Goal: Information Seeking & Learning: Learn about a topic

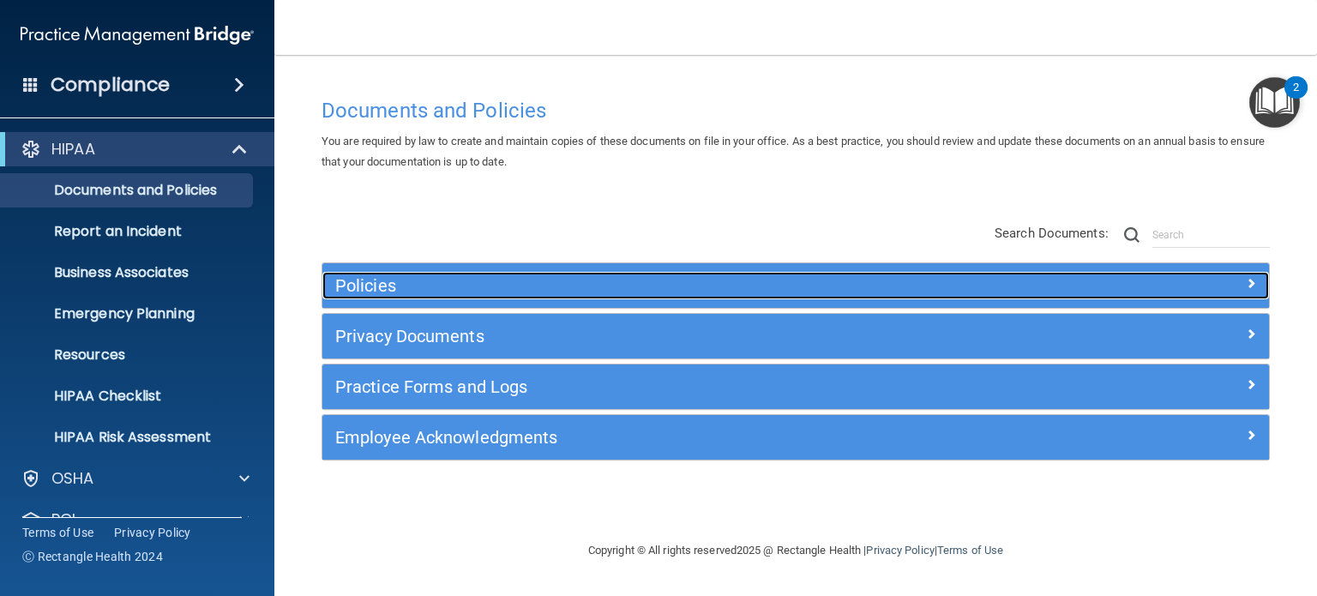
click at [1249, 282] on span at bounding box center [1251, 283] width 10 height 21
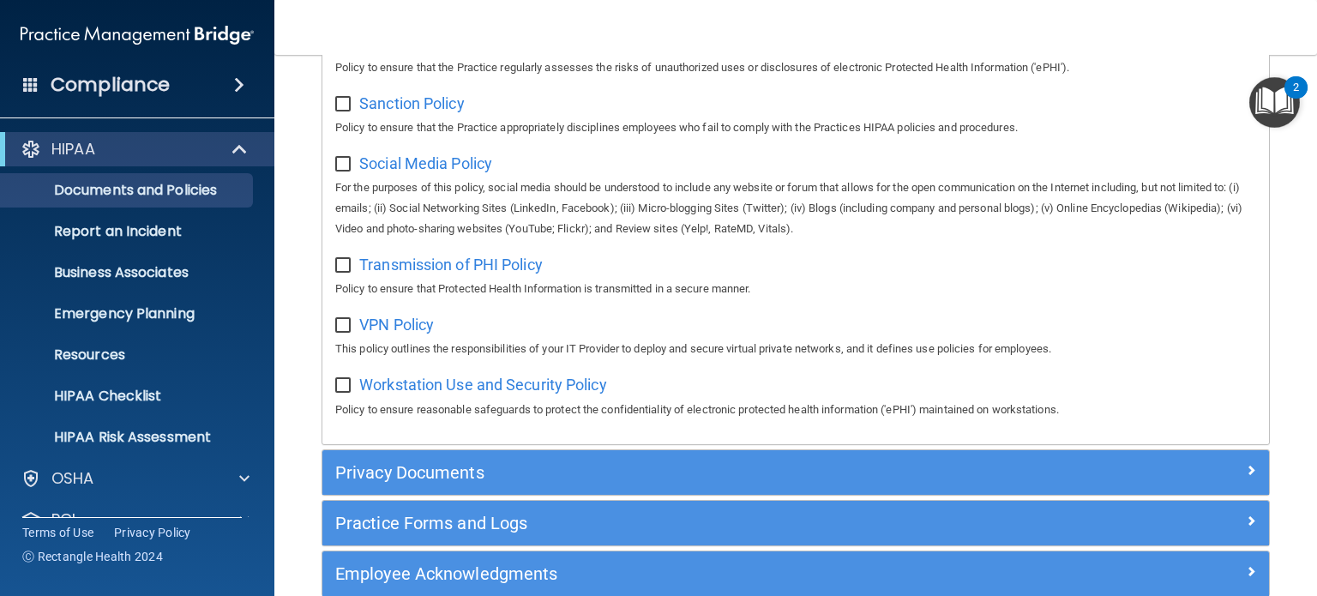
scroll to position [1384, 0]
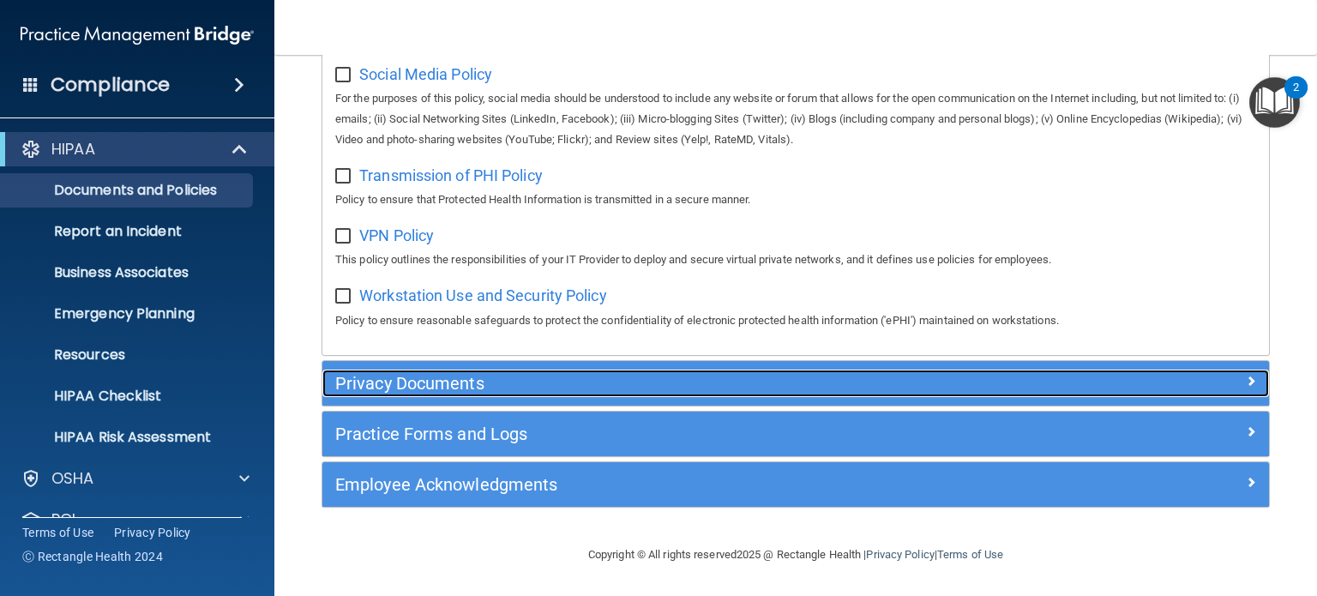
click at [488, 380] on h5 "Privacy Documents" at bounding box center [677, 383] width 684 height 19
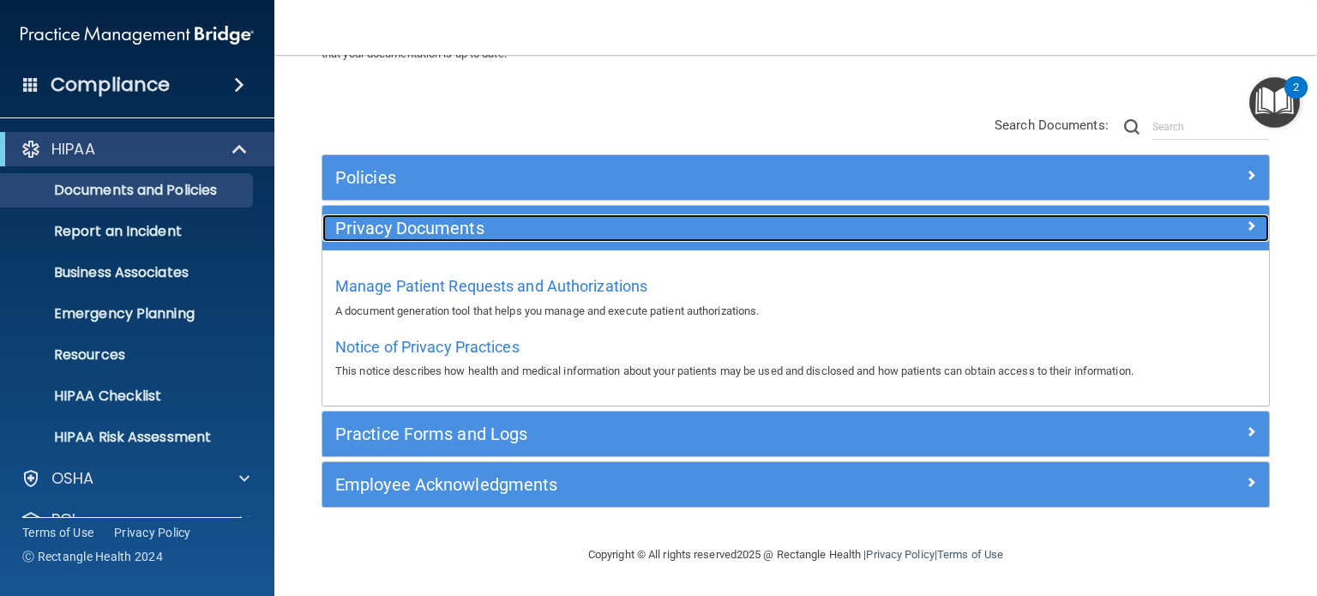
scroll to position [106, 0]
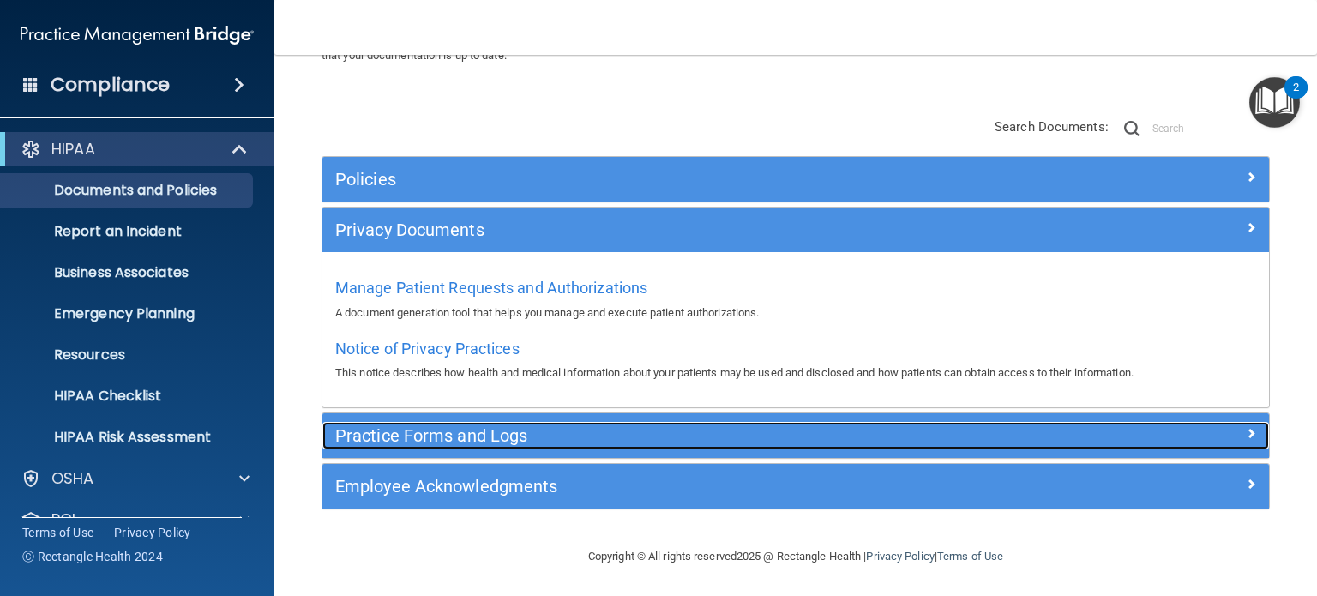
click at [570, 441] on h5 "Practice Forms and Logs" at bounding box center [677, 435] width 684 height 19
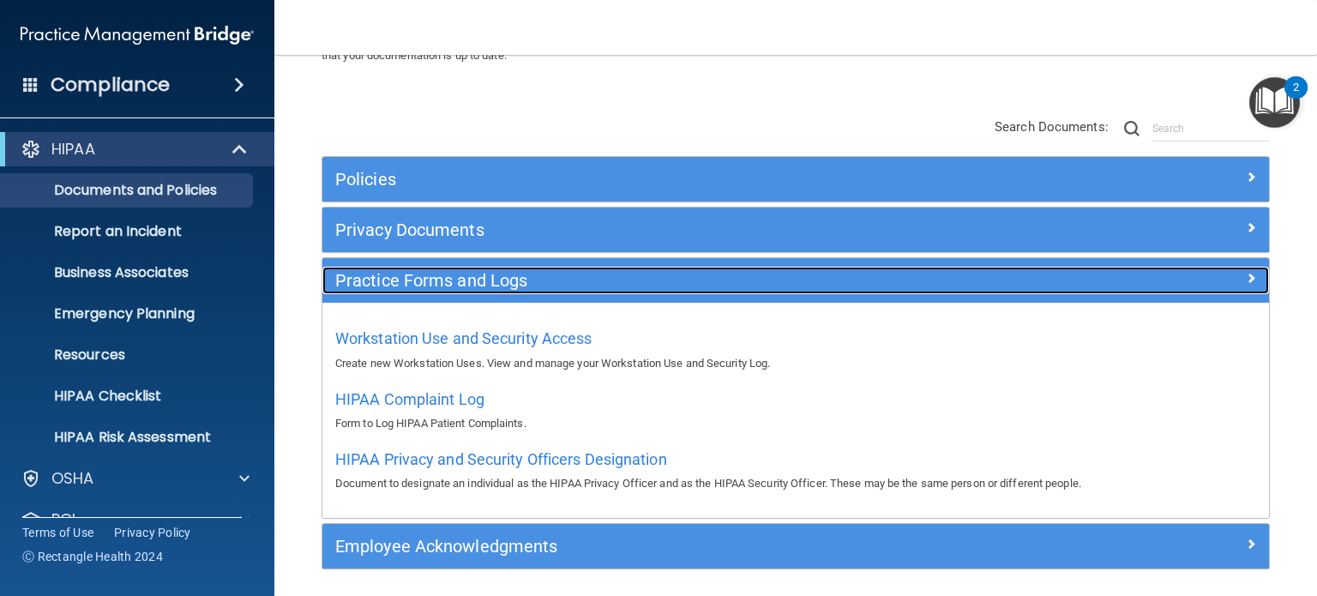
scroll to position [166, 0]
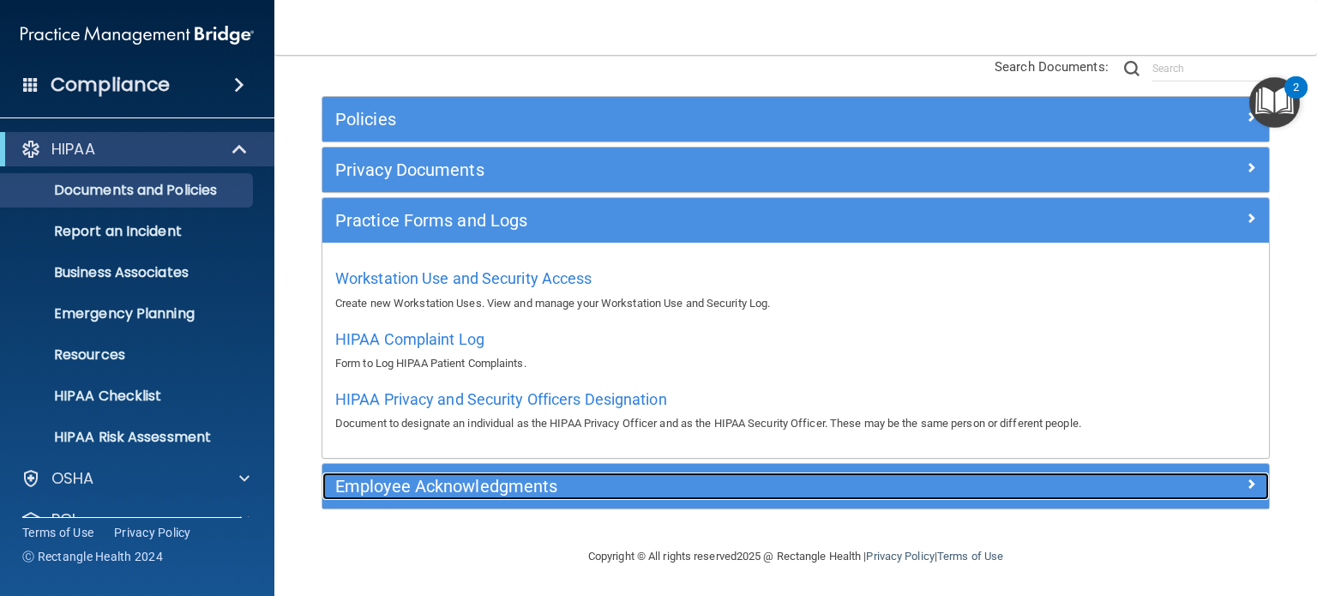
click at [547, 483] on h5 "Employee Acknowledgments" at bounding box center [677, 486] width 684 height 19
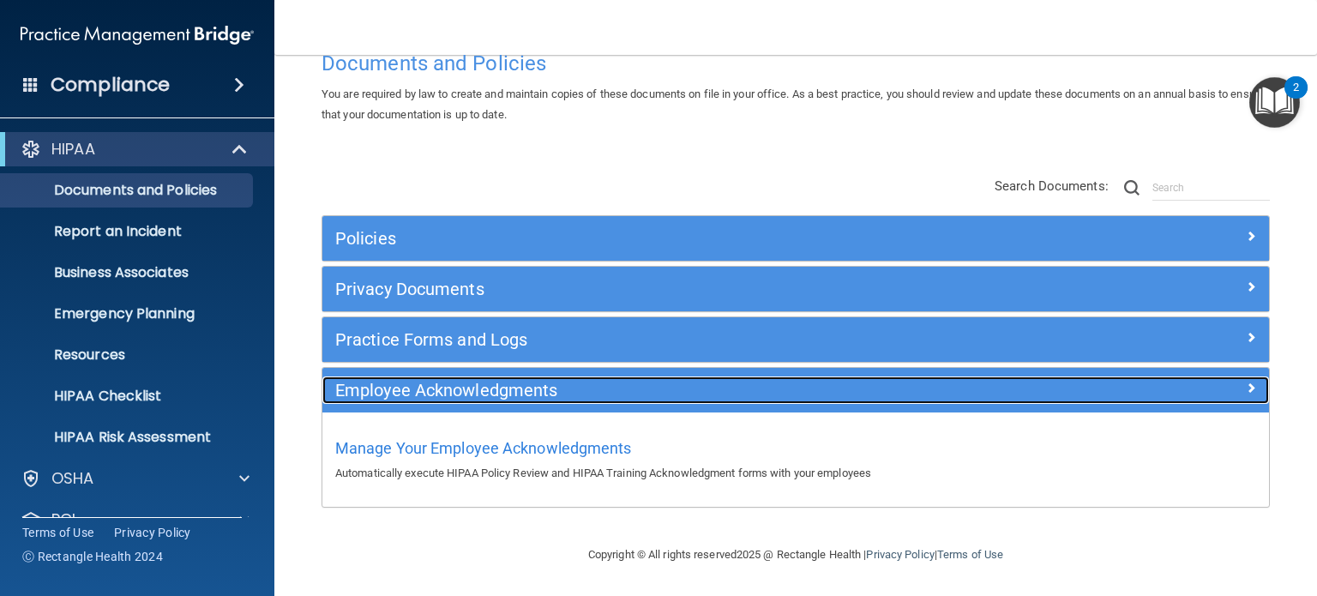
scroll to position [45, 0]
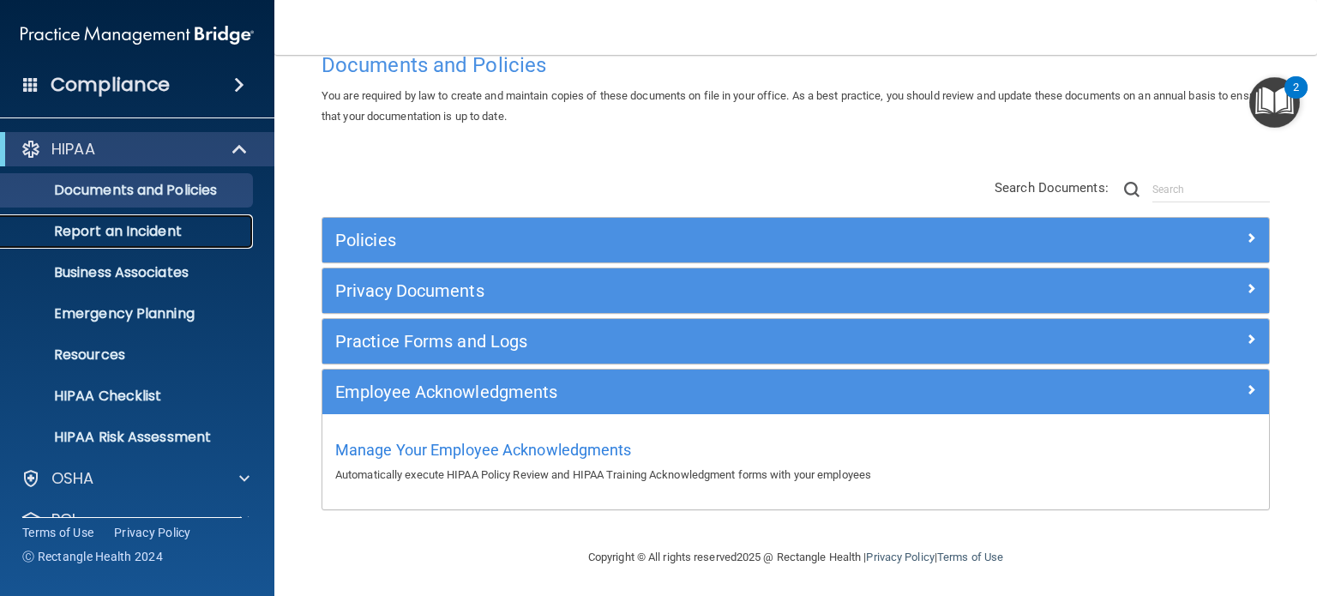
click at [150, 226] on p "Report an Incident" at bounding box center [128, 231] width 234 height 17
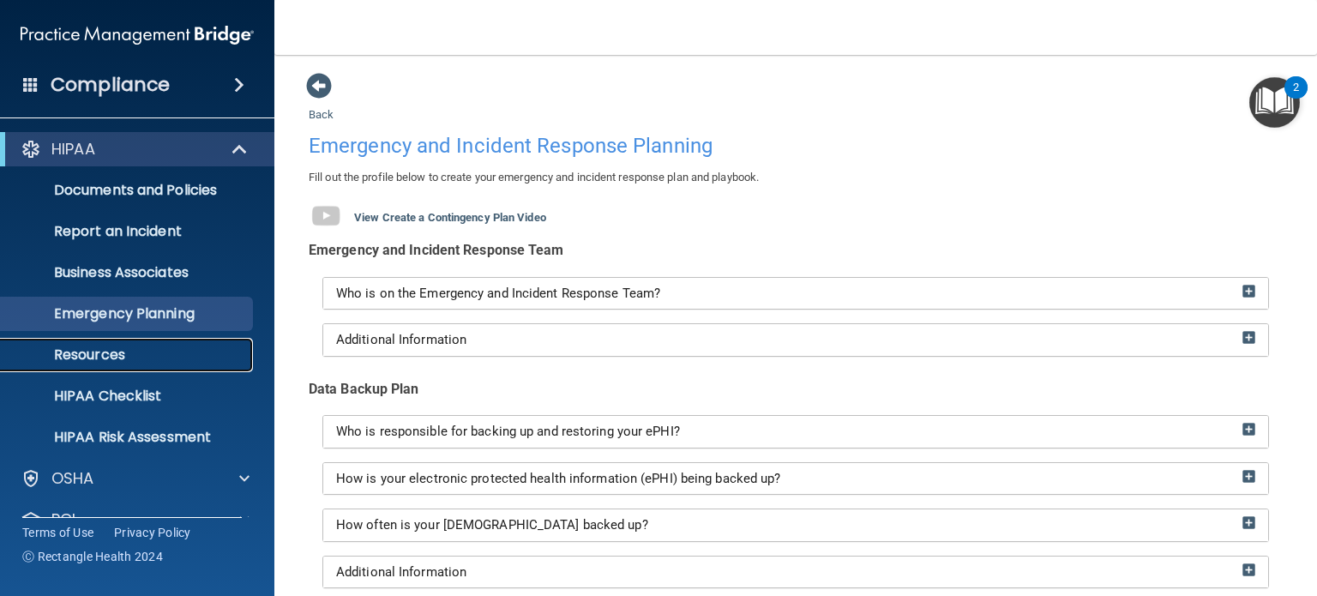
click at [95, 354] on p "Resources" at bounding box center [128, 354] width 234 height 17
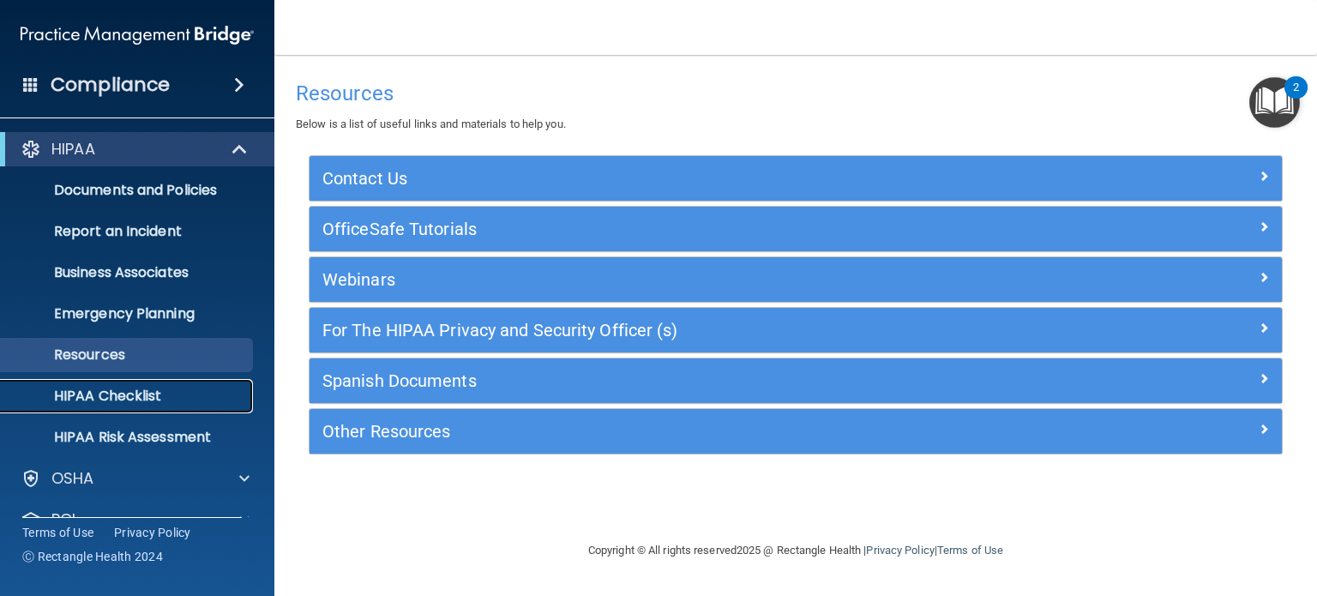
click at [117, 394] on p "HIPAA Checklist" at bounding box center [128, 396] width 234 height 17
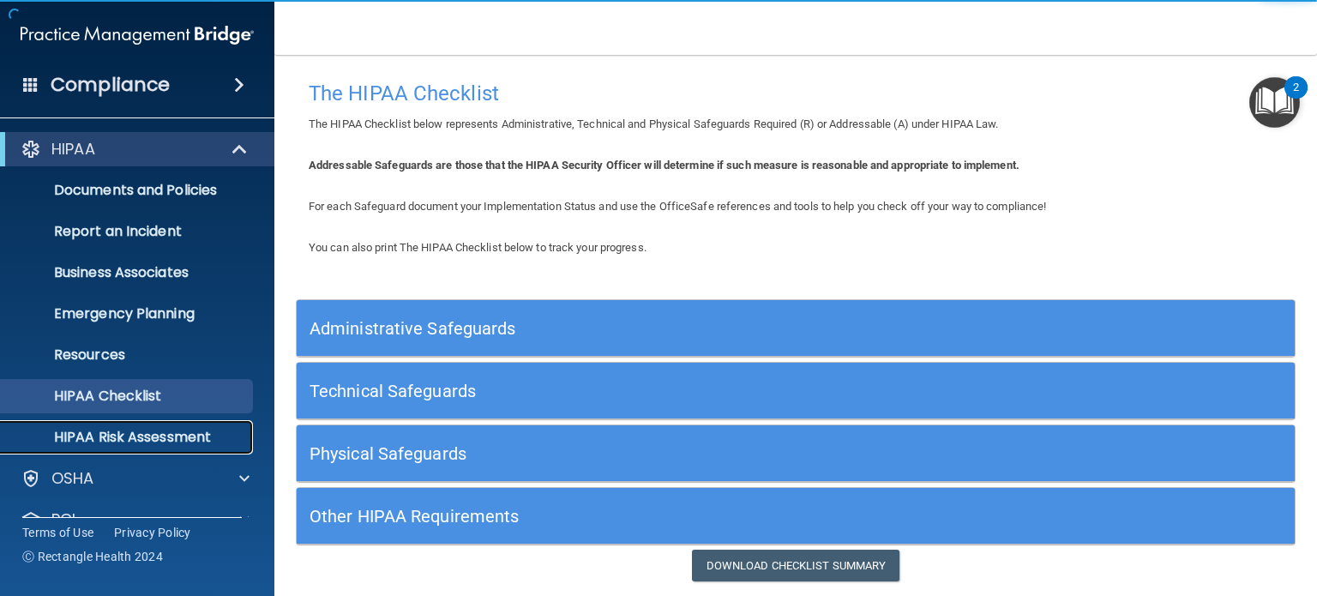
click at [205, 434] on p "HIPAA Risk Assessment" at bounding box center [128, 437] width 234 height 17
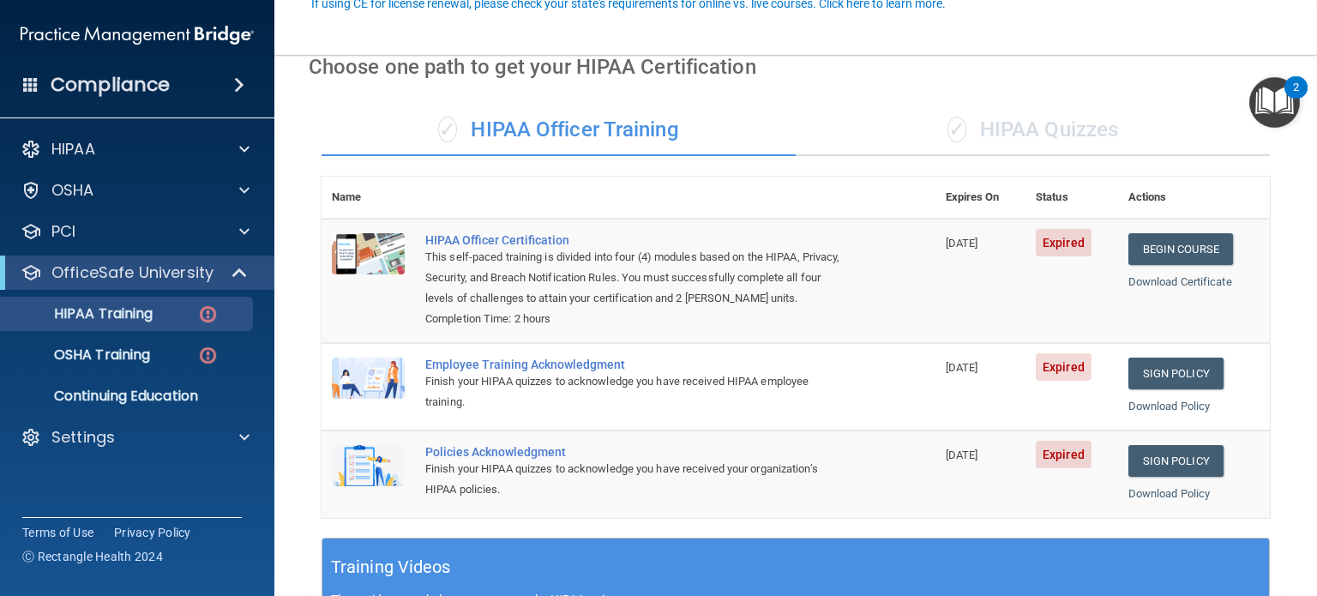
scroll to position [172, 0]
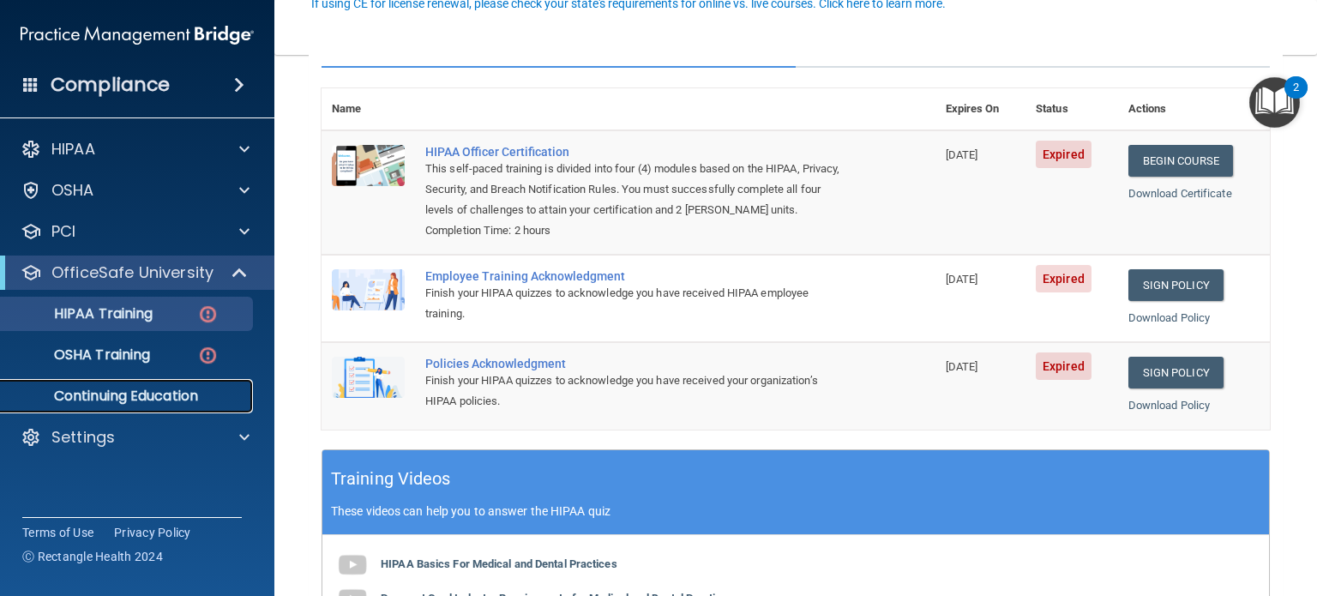
click at [122, 393] on p "Continuing Education" at bounding box center [128, 396] width 234 height 17
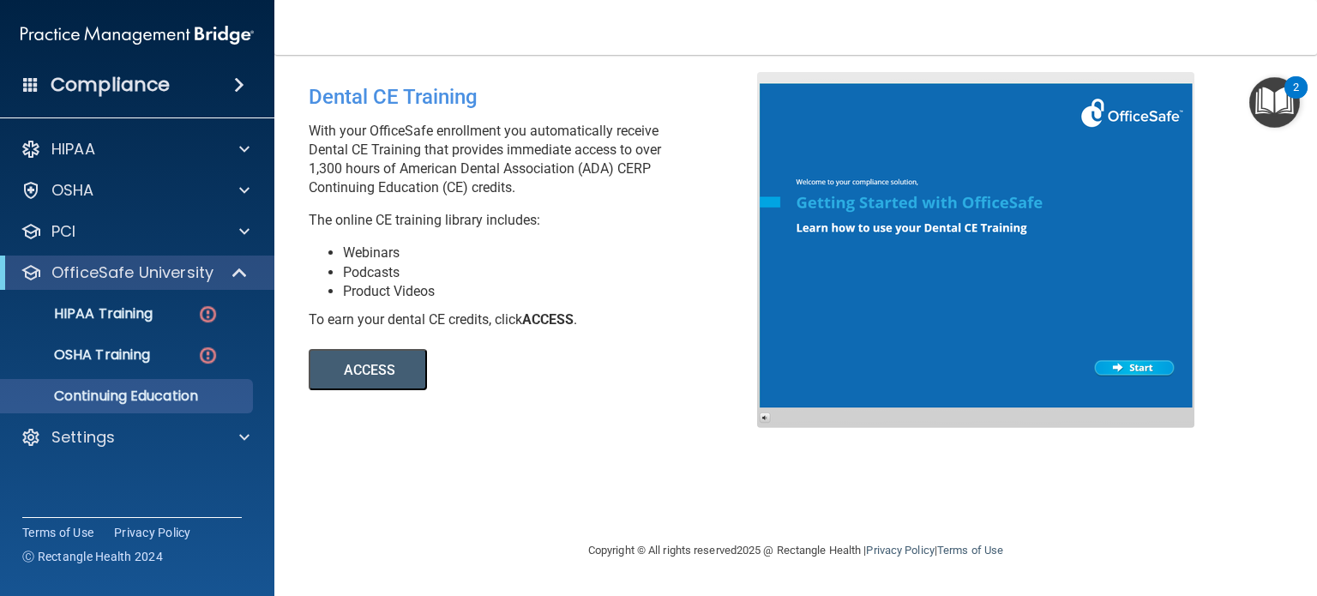
click at [397, 359] on button "ACCESS" at bounding box center [368, 369] width 118 height 41
click at [255, 189] on div at bounding box center [241, 190] width 43 height 21
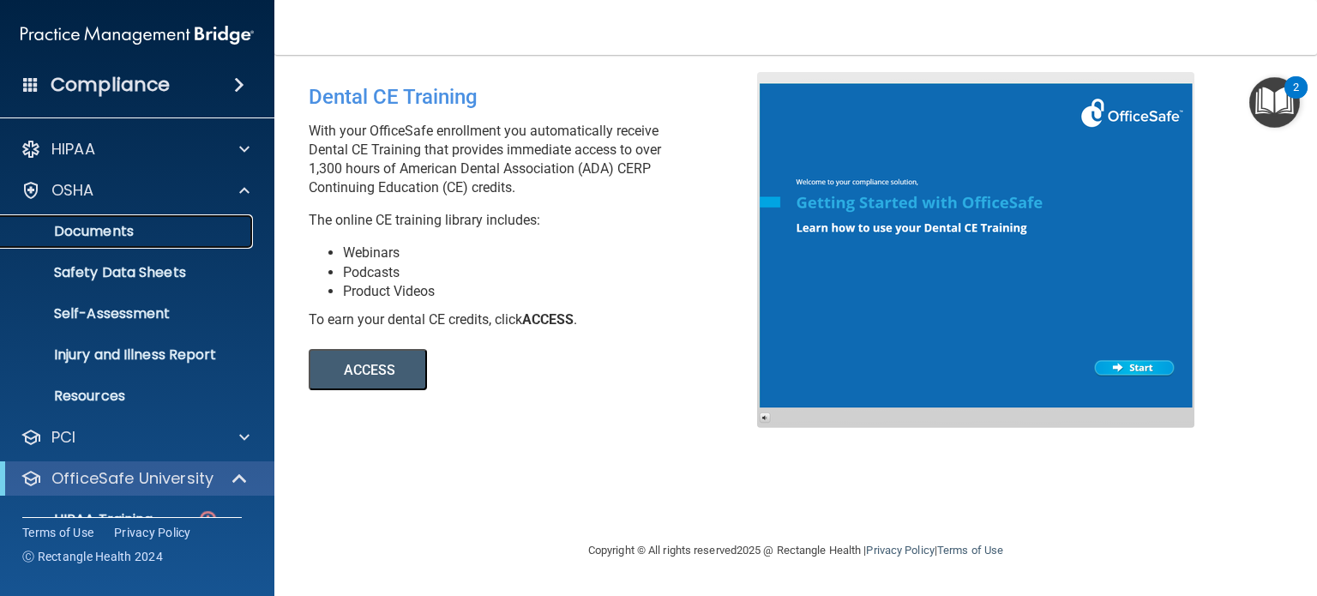
click at [101, 232] on p "Documents" at bounding box center [128, 231] width 234 height 17
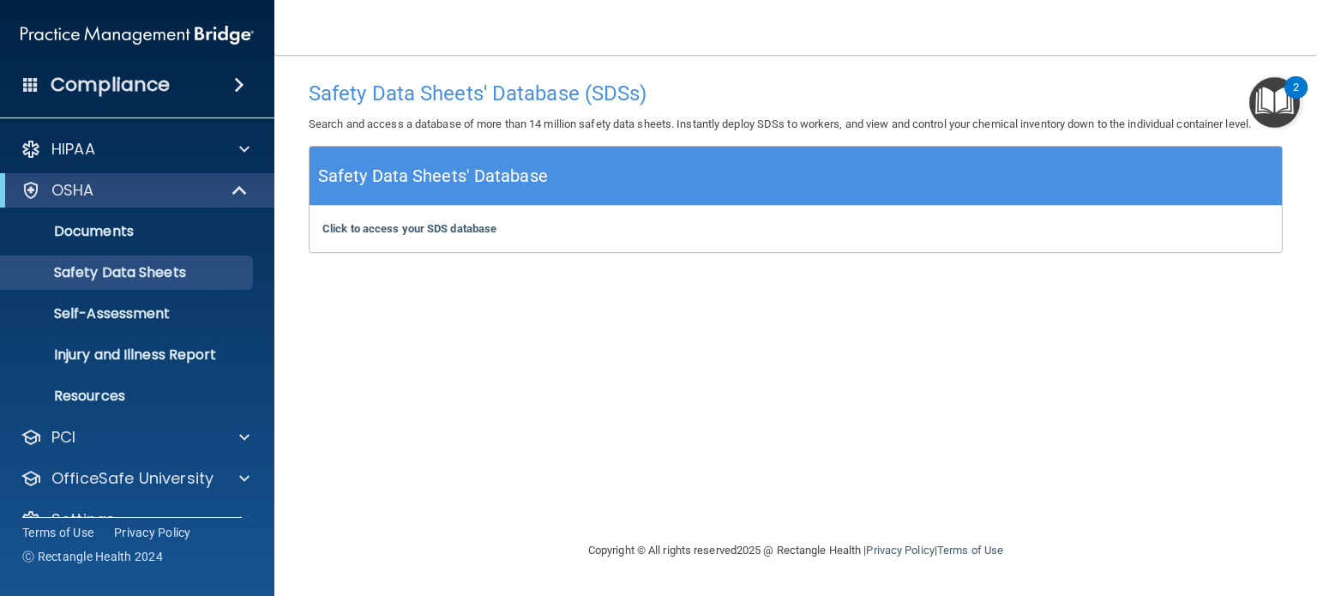
drag, startPoint x: 135, startPoint y: 398, endPoint x: 497, endPoint y: 335, distance: 367.3
click at [497, 335] on div "Safety Data Sheets' Database (SDSs) Search and access a database of more than 1…" at bounding box center [796, 297] width 974 height 451
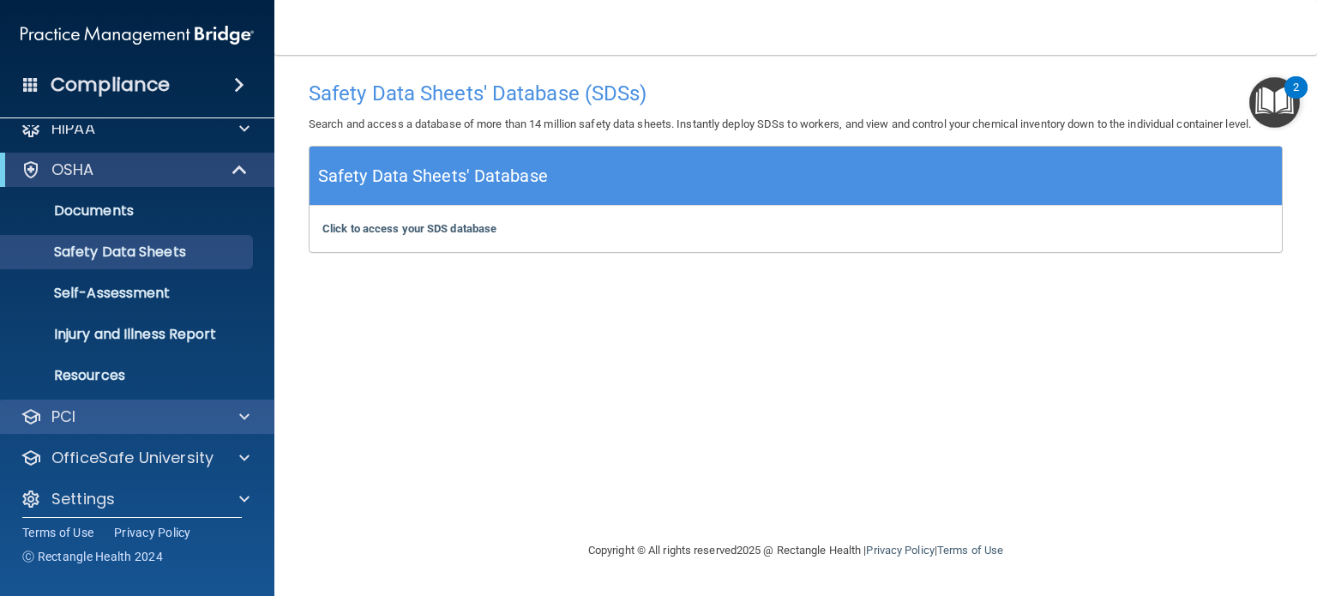
scroll to position [33, 0]
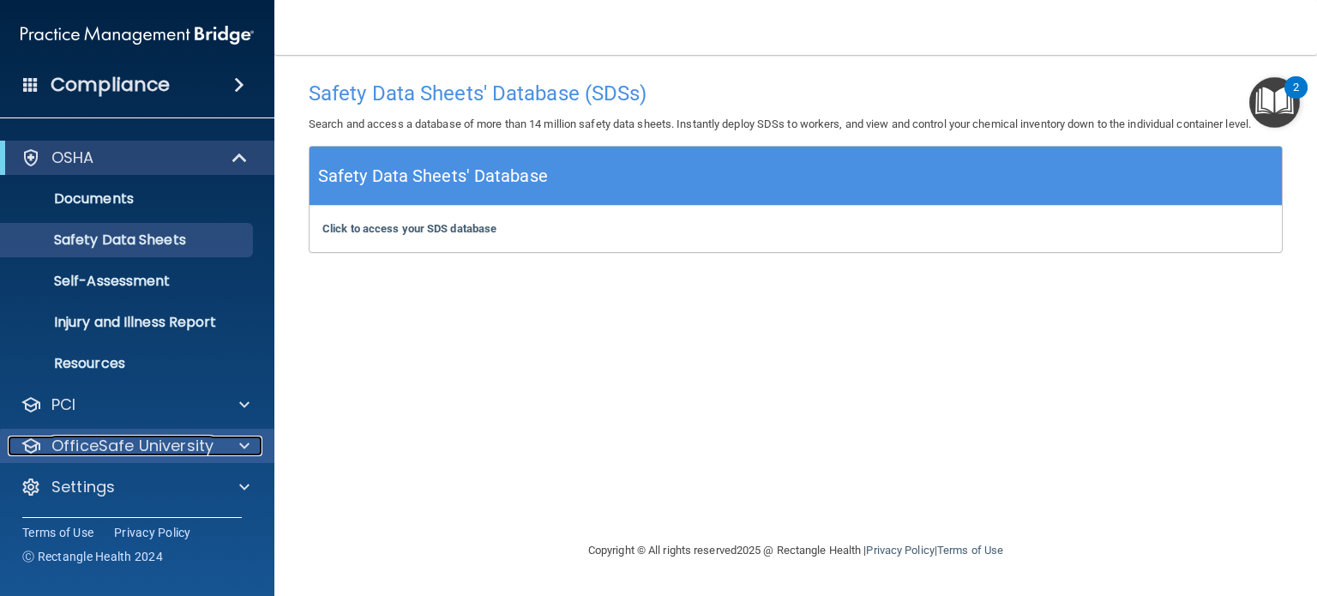
click at [226, 442] on div at bounding box center [241, 446] width 43 height 21
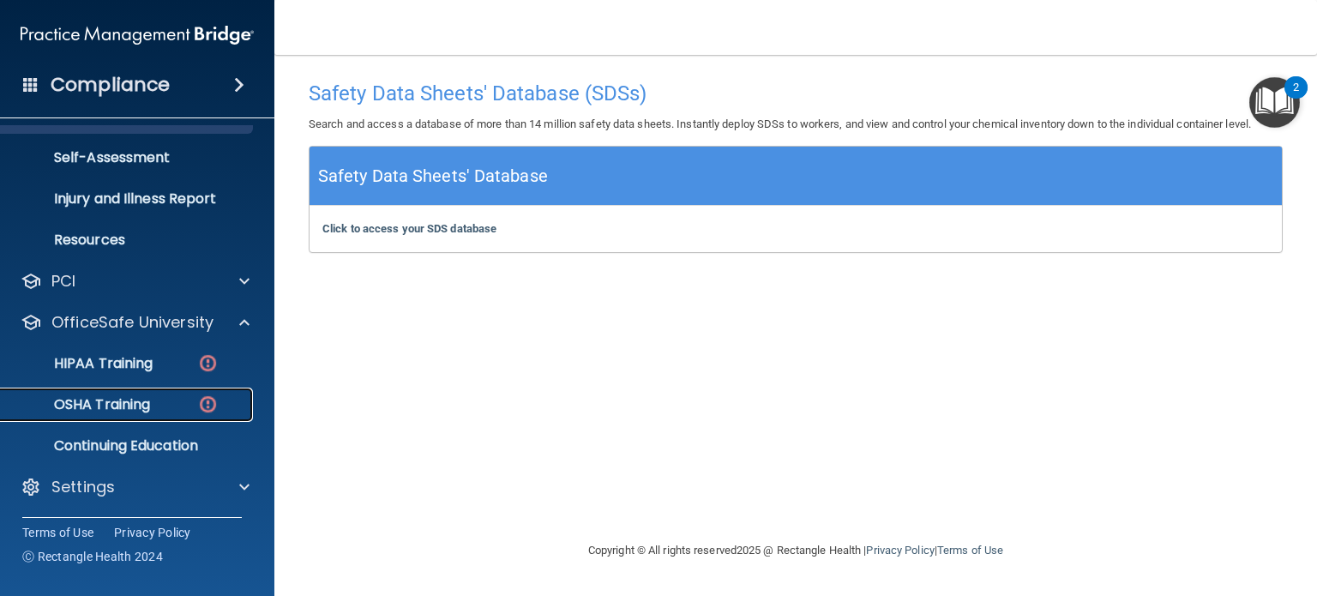
click at [113, 405] on p "OSHA Training" at bounding box center [80, 404] width 139 height 17
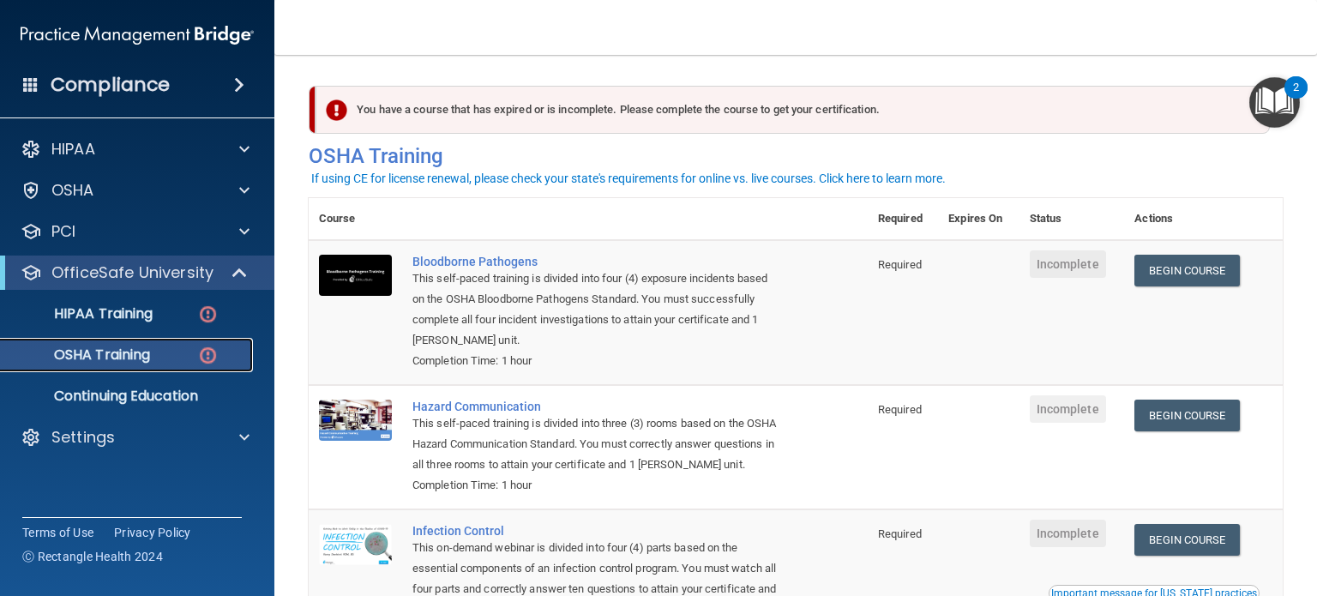
scroll to position [86, 0]
